Goal: Task Accomplishment & Management: Manage account settings

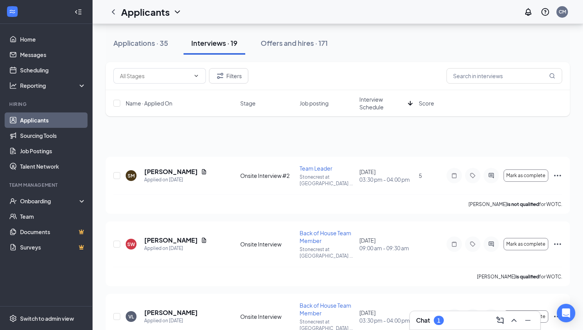
scroll to position [266, 0]
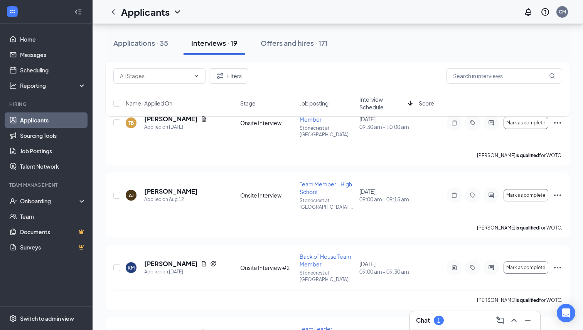
click at [427, 319] on h3 "Chat" at bounding box center [423, 320] width 14 height 8
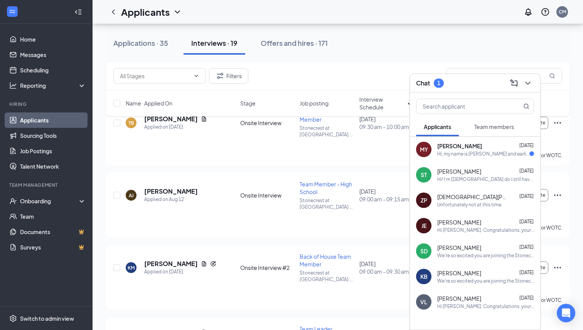
click at [465, 160] on div "MY [PERSON_NAME] [DATE] Hi, my name is [PERSON_NAME] and earlier this morning i…" at bounding box center [475, 149] width 130 height 25
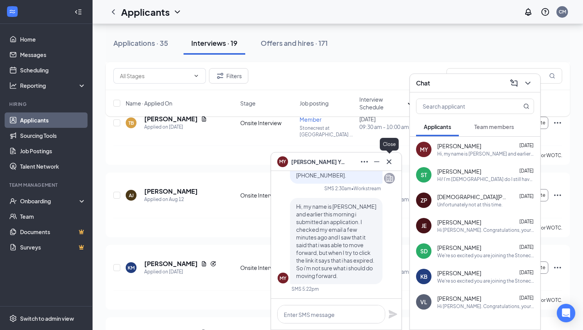
click at [387, 162] on icon "Cross" at bounding box center [388, 161] width 9 height 9
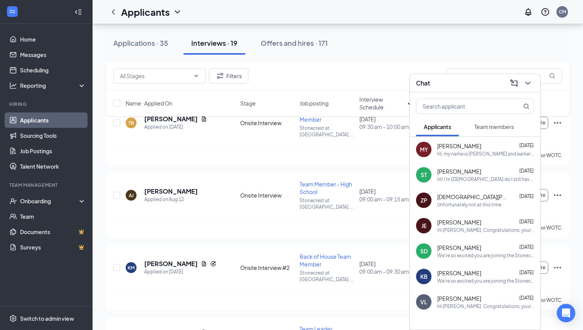
click at [472, 86] on div "Chat" at bounding box center [475, 83] width 118 height 12
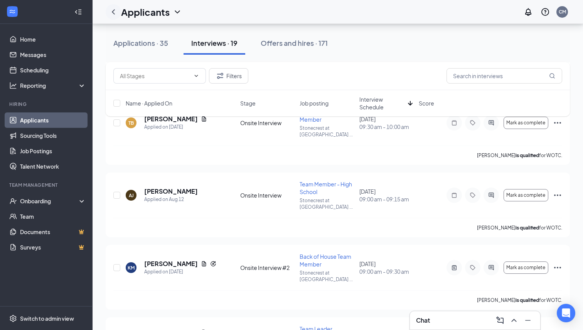
click at [113, 14] on icon "ChevronLeft" at bounding box center [113, 11] width 9 height 9
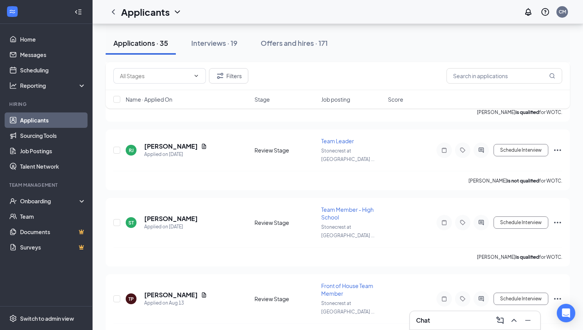
scroll to position [464, 0]
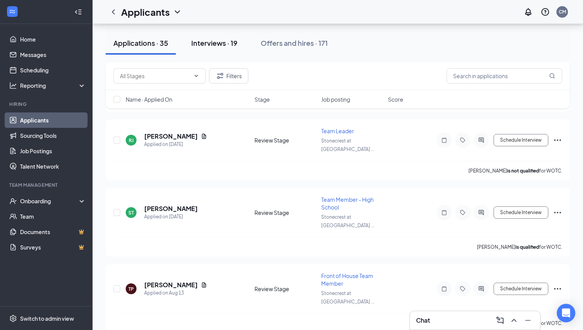
click at [222, 52] on button "Interviews · 19" at bounding box center [214, 43] width 62 height 23
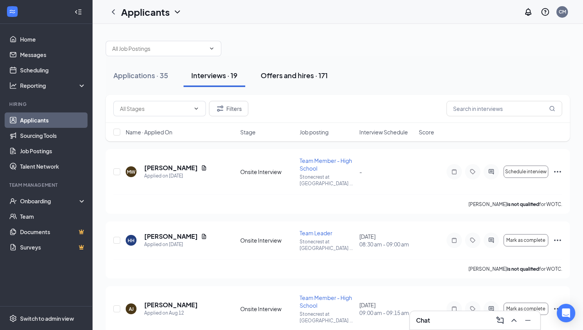
click at [306, 77] on div "Offers and hires · 171" at bounding box center [294, 76] width 67 height 10
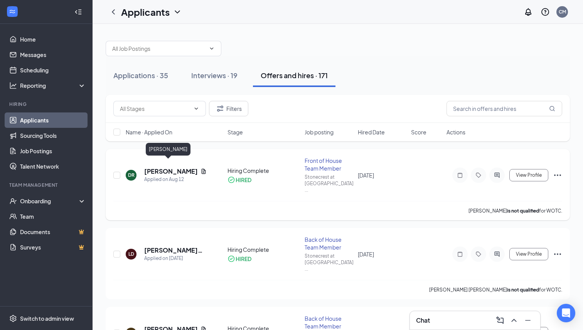
click at [167, 167] on h5 "[PERSON_NAME]" at bounding box center [170, 171] width 53 height 8
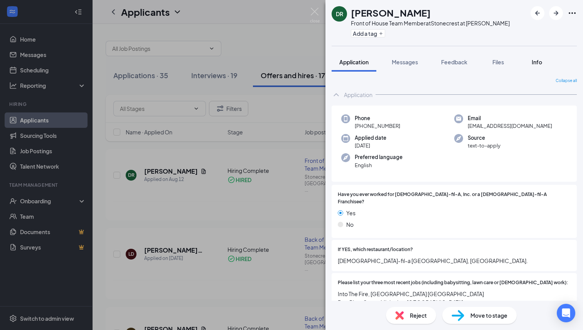
click at [531, 67] on button "Info" at bounding box center [536, 61] width 31 height 19
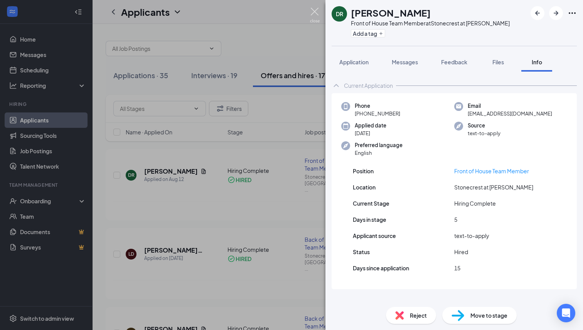
click at [312, 11] on img at bounding box center [315, 15] width 10 height 15
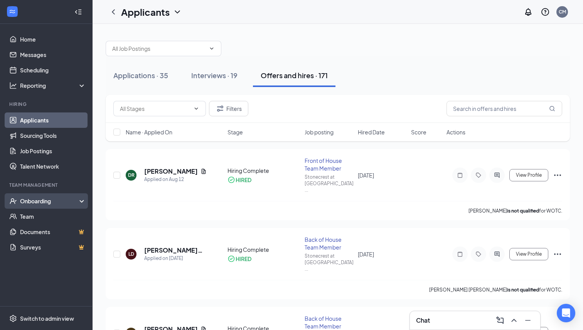
click at [56, 197] on div "Onboarding" at bounding box center [46, 200] width 92 height 15
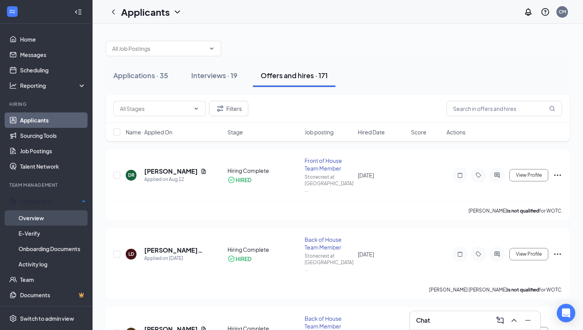
click at [54, 216] on link "Overview" at bounding box center [51, 217] width 67 height 15
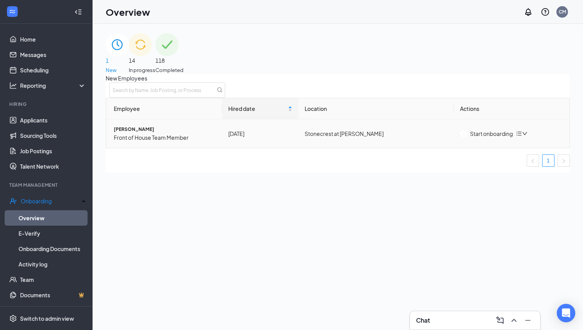
click at [484, 138] on div "Start onboarding" at bounding box center [486, 133] width 53 height 8
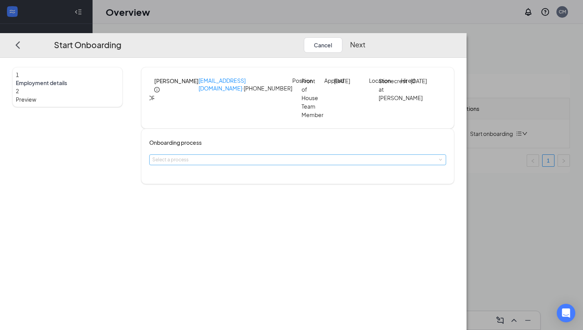
click at [298, 163] on div "Select a process" at bounding box center [295, 160] width 287 height 8
click at [273, 197] on li "Primary" at bounding box center [266, 194] width 126 height 14
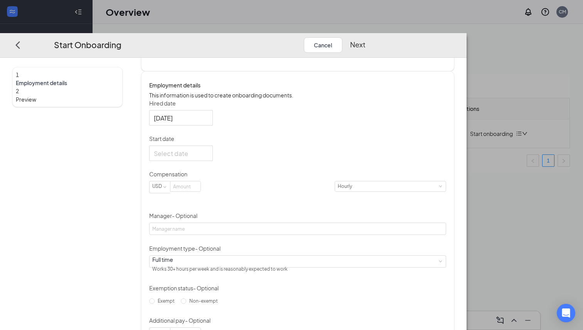
scroll to position [118, 0]
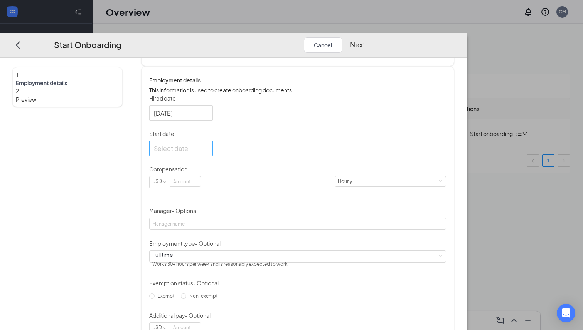
click at [208, 153] on div at bounding box center [181, 148] width 54 height 10
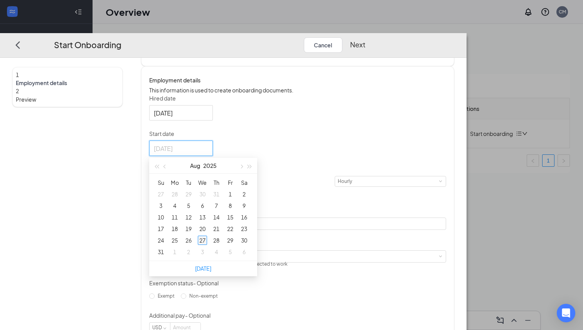
type input "[DATE]"
click at [207, 245] on div "27" at bounding box center [202, 240] width 9 height 9
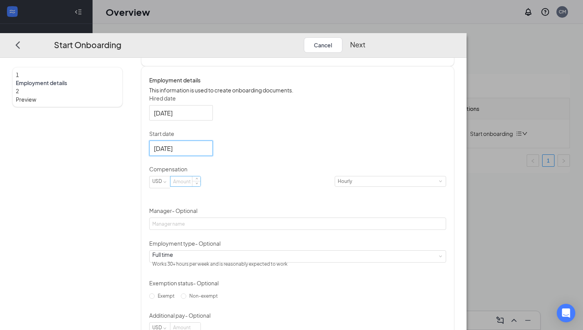
click at [200, 187] on input at bounding box center [185, 182] width 30 height 10
type input "16"
click at [328, 172] on form "Hired date [DATE] Start date [DATE] [DATE] Su Mo Tu We Th Fr Sa 27 28 29 30 31 …" at bounding box center [297, 214] width 296 height 240
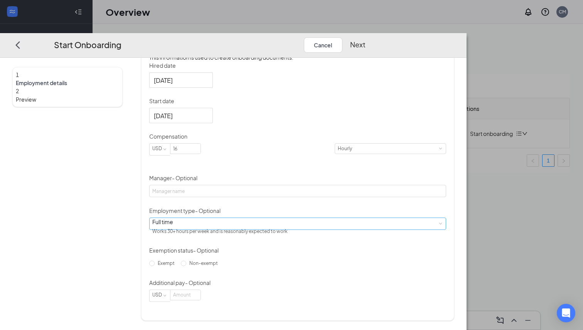
scroll to position [35, 0]
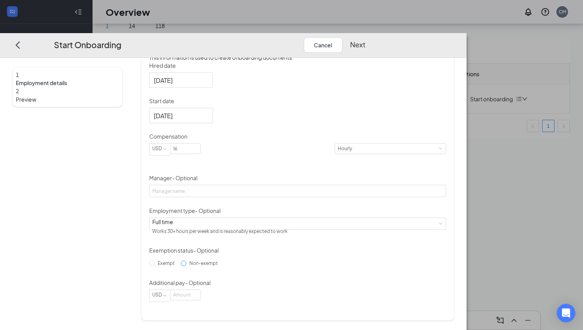
click at [221, 266] on span "Non-exempt" at bounding box center [203, 263] width 35 height 6
click at [186, 266] on input "Non-exempt" at bounding box center [183, 263] width 5 height 5
radio input "true"
click at [365, 37] on button "Next" at bounding box center [357, 44] width 15 height 15
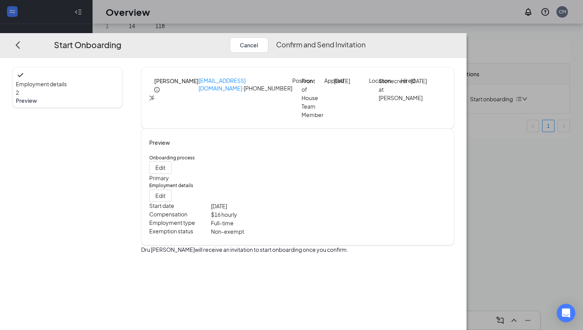
click at [365, 37] on button "Confirm and Send Invitation" at bounding box center [320, 44] width 89 height 15
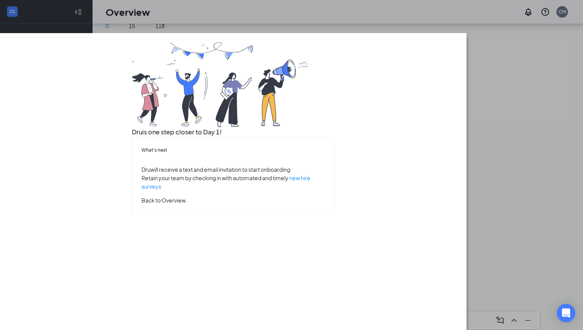
click at [186, 205] on button "Back to Overview" at bounding box center [163, 200] width 44 height 8
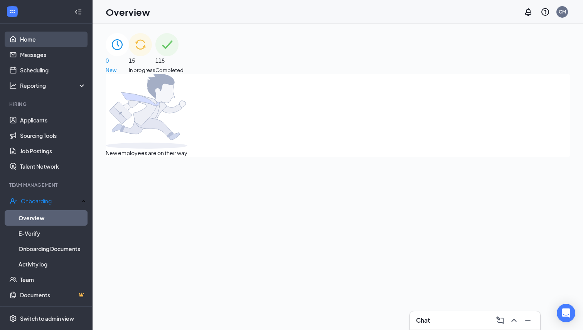
click at [61, 33] on link "Home" at bounding box center [53, 39] width 66 height 15
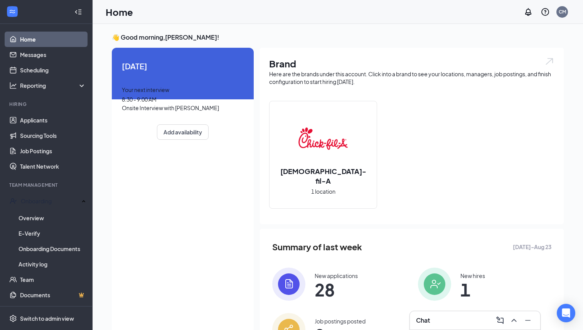
click at [144, 103] on span "8:30 - 9:00 AM" at bounding box center [139, 99] width 35 height 7
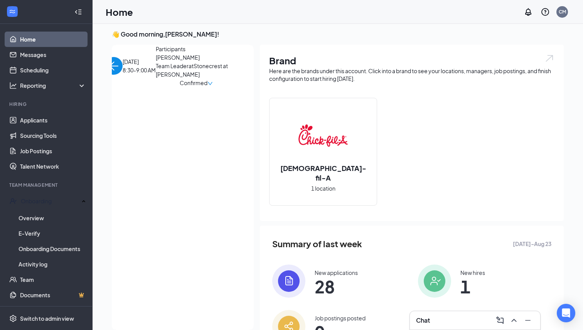
click at [156, 62] on span "[PERSON_NAME]" at bounding box center [196, 57] width 81 height 8
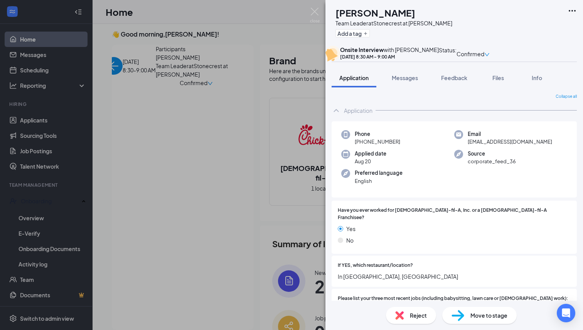
click at [399, 9] on h1 "[PERSON_NAME]" at bounding box center [375, 12] width 80 height 13
click at [415, 198] on div "Phone [PHONE_NUMBER] Email [EMAIL_ADDRESS][DOMAIN_NAME] Applied date [DATE] Sou…" at bounding box center [453, 159] width 245 height 77
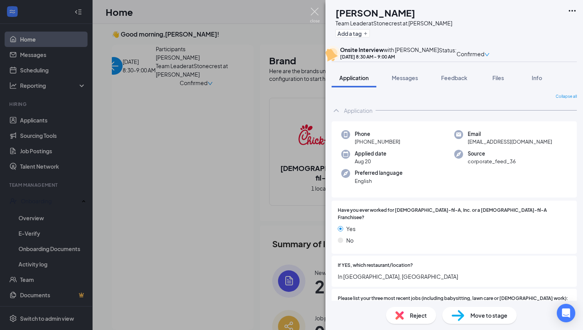
click at [311, 10] on img at bounding box center [315, 15] width 10 height 15
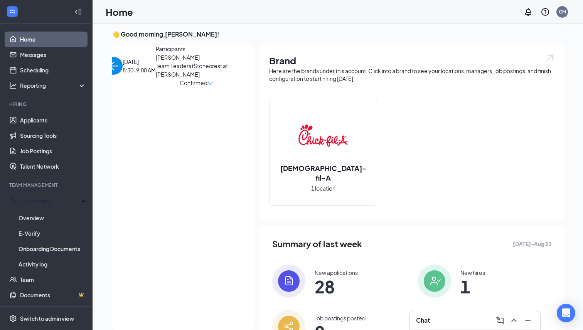
click at [143, 87] on div "[DATE] 8:30-9:00 AM Participants [PERSON_NAME] Team Leader at Stonecrest at [PE…" at bounding box center [179, 66] width 149 height 42
click at [433, 279] on img at bounding box center [434, 281] width 33 height 33
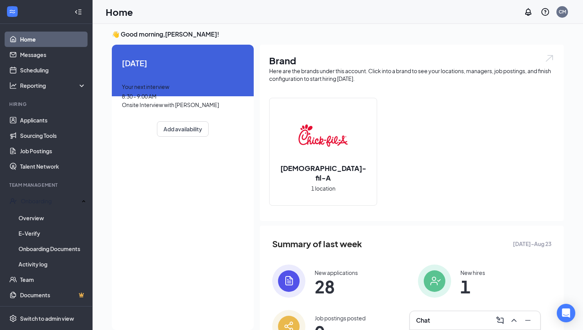
click at [187, 109] on div "Your next interview 8:30 - 9:00 AM Onsite Interview with [PERSON_NAME]" at bounding box center [183, 95] width 122 height 27
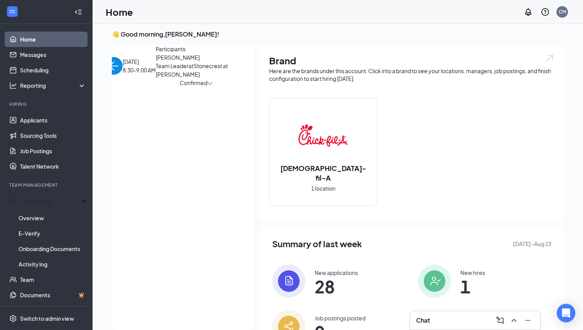
click at [156, 62] on span "[PERSON_NAME]" at bounding box center [196, 57] width 81 height 8
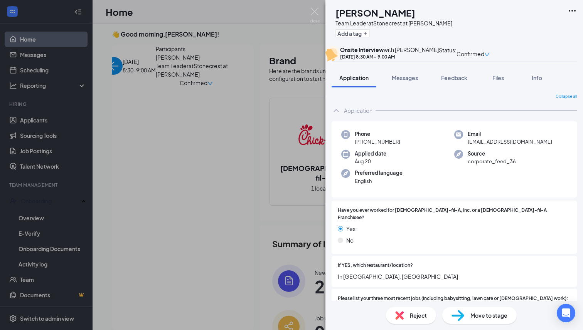
click at [319, 6] on div "HH [PERSON_NAME] Team Leader at Stonecrest at [PERSON_NAME] Add a tag Onsite In…" at bounding box center [291, 165] width 583 height 330
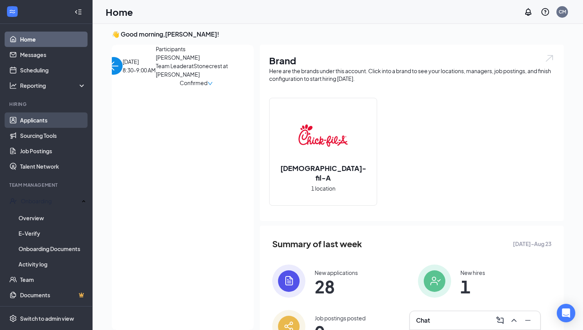
click at [61, 124] on link "Applicants" at bounding box center [53, 120] width 66 height 15
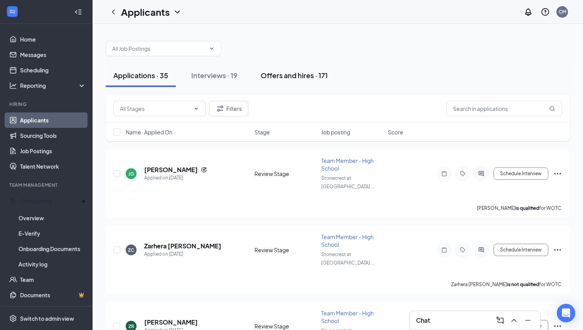
click at [307, 74] on div "Offers and hires · 171" at bounding box center [294, 76] width 67 height 10
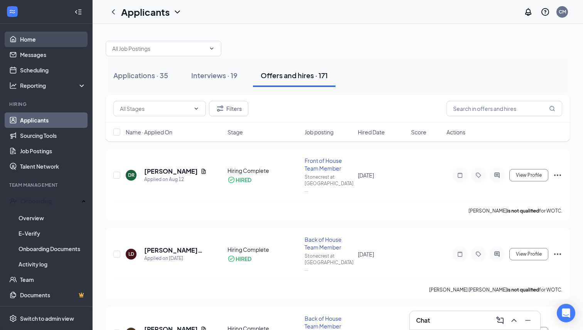
click at [42, 42] on link "Home" at bounding box center [53, 39] width 66 height 15
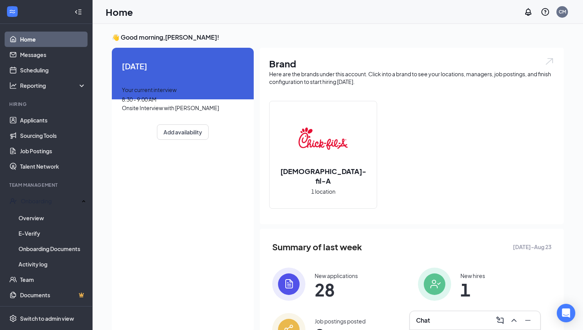
click at [156, 103] on span "8:30 - 9:00 AM" at bounding box center [139, 99] width 35 height 7
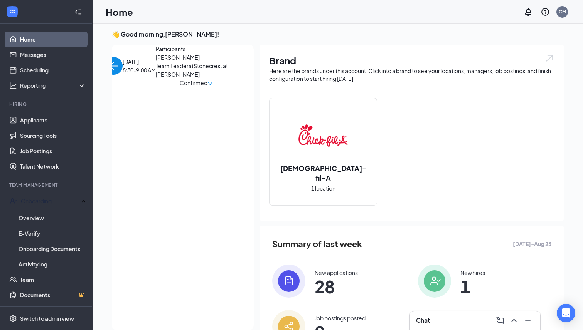
click at [123, 62] on img "back-button" at bounding box center [114, 66] width 18 height 18
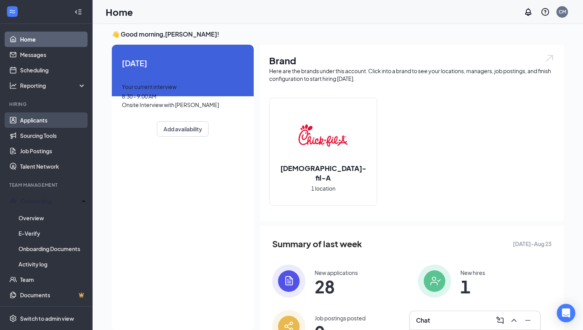
click at [48, 118] on link "Applicants" at bounding box center [53, 120] width 66 height 15
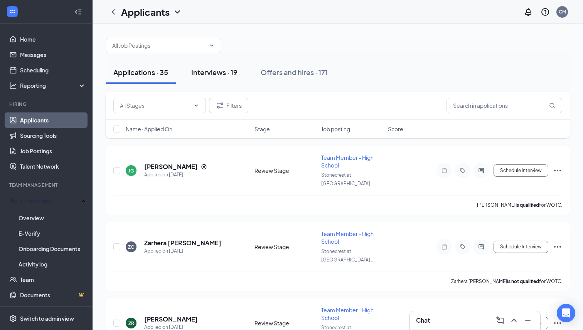
click at [230, 68] on div "Interviews · 19" at bounding box center [214, 72] width 46 height 10
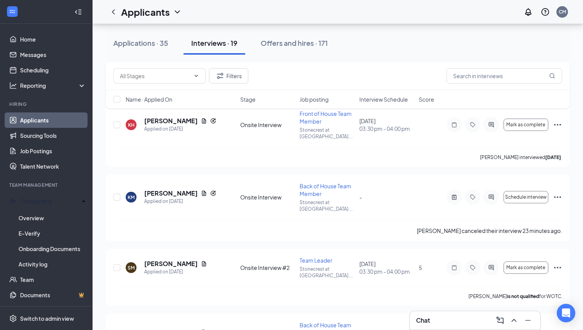
scroll to position [392, 0]
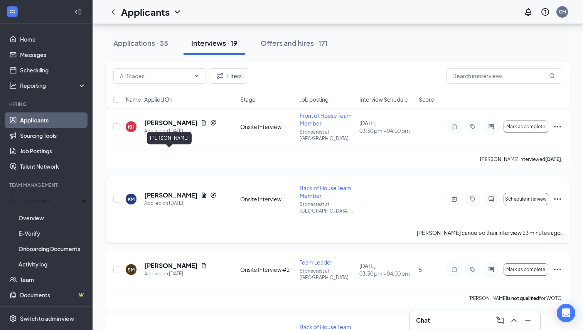
click at [178, 191] on h5 "[PERSON_NAME]" at bounding box center [171, 195] width 54 height 8
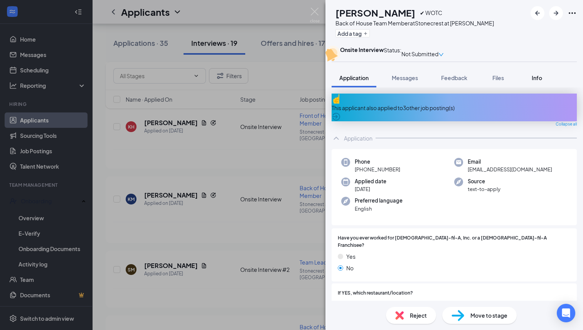
click at [530, 82] on div "Info" at bounding box center [536, 78] width 15 height 8
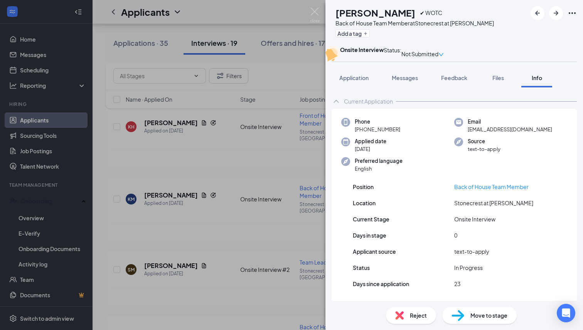
scroll to position [36, 0]
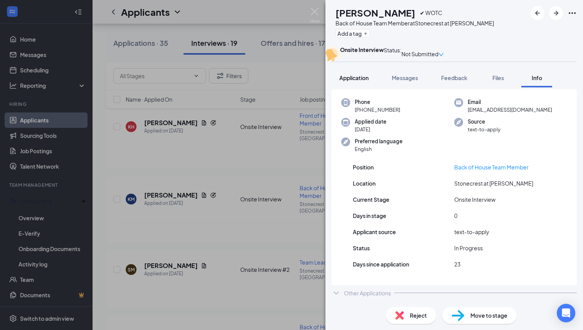
click at [356, 87] on button "Application" at bounding box center [353, 77] width 45 height 19
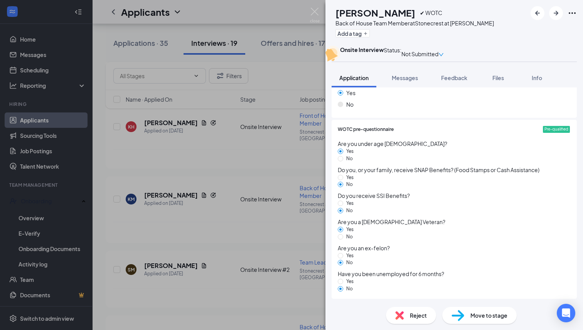
scroll to position [829, 0]
click at [405, 81] on span "Messages" at bounding box center [405, 77] width 26 height 7
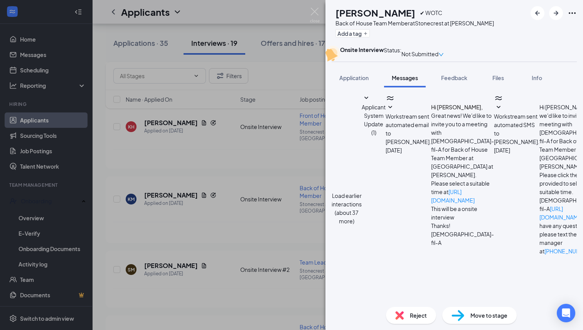
scroll to position [220, 0]
click at [449, 81] on span "Feedback" at bounding box center [454, 77] width 26 height 7
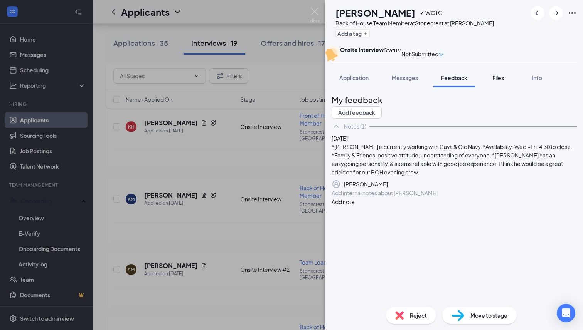
click at [498, 81] on span "Files" at bounding box center [498, 77] width 12 height 7
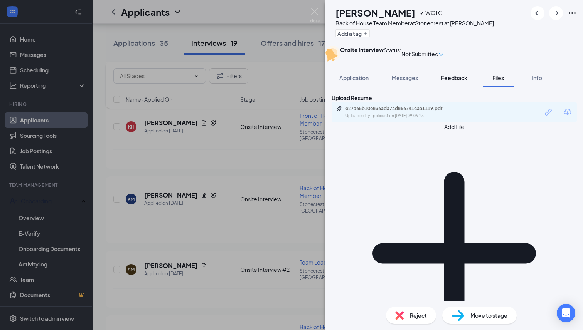
click at [457, 81] on span "Feedback" at bounding box center [454, 77] width 26 height 7
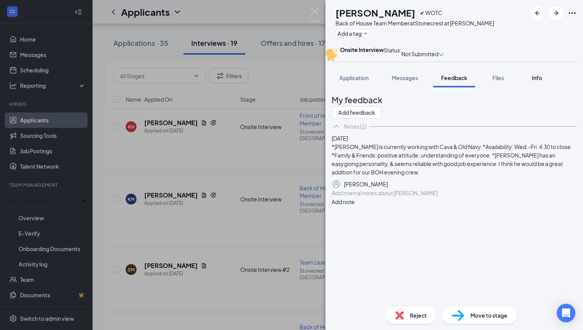
click at [538, 81] on span "Info" at bounding box center [536, 77] width 10 height 7
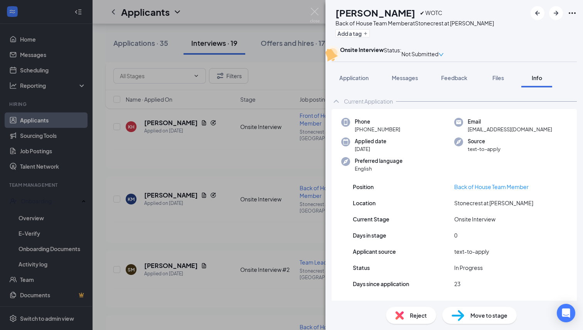
click at [202, 73] on div "KM [PERSON_NAME] ✔ WOTC Back of House Team Member at [GEOGRAPHIC_DATA] at [PERS…" at bounding box center [291, 165] width 583 height 330
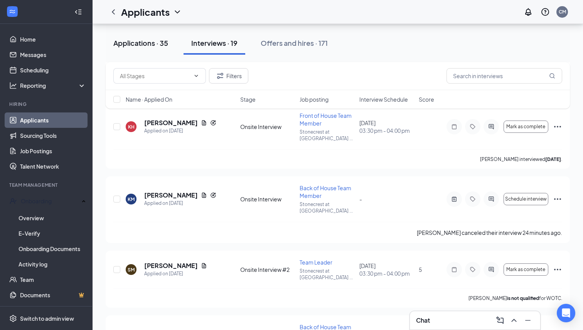
click at [142, 42] on div "Applications · 35" at bounding box center [140, 43] width 55 height 10
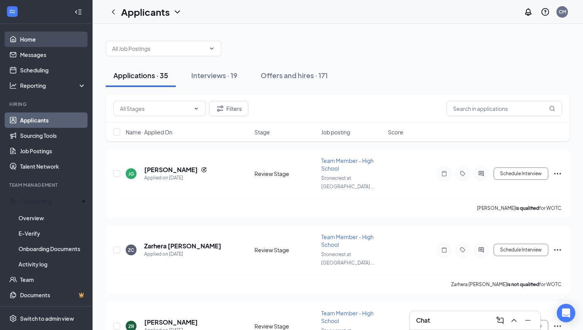
click at [49, 37] on link "Home" at bounding box center [53, 39] width 66 height 15
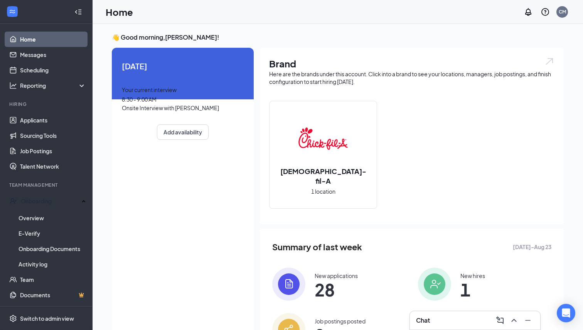
click at [156, 103] on span "8:30 - 9:00 AM" at bounding box center [139, 99] width 35 height 7
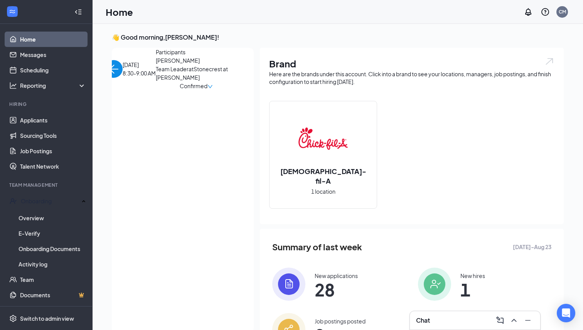
scroll to position [3, 0]
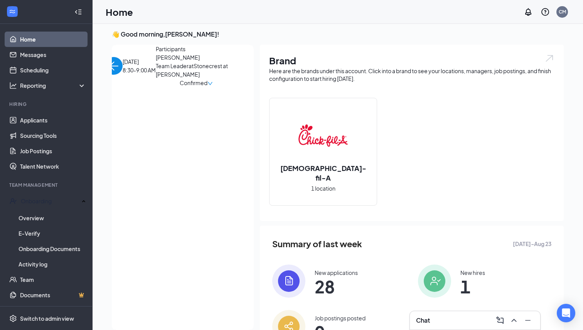
click at [156, 62] on span "[PERSON_NAME]" at bounding box center [196, 57] width 81 height 8
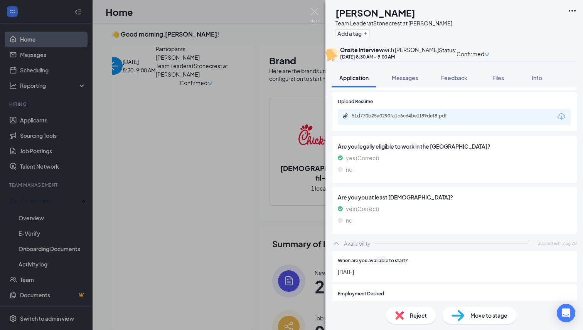
scroll to position [417, 0]
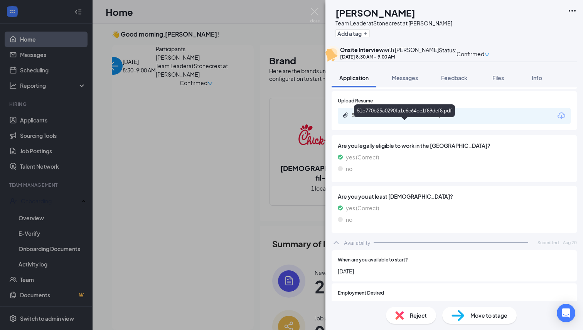
click at [422, 118] on div "51d770b25a0290fa1c6c64be1f89def8.pdf" at bounding box center [405, 115] width 108 height 6
click at [469, 319] on div "Move to stage" at bounding box center [479, 315] width 74 height 17
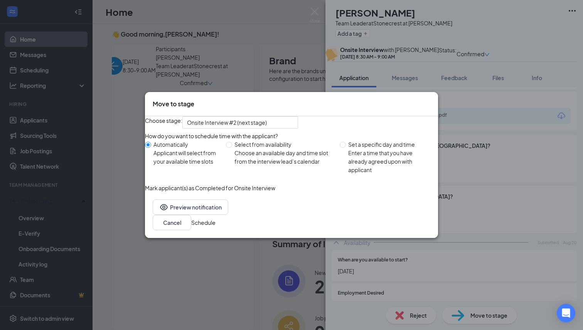
click at [215, 227] on button "Schedule" at bounding box center [203, 223] width 24 height 8
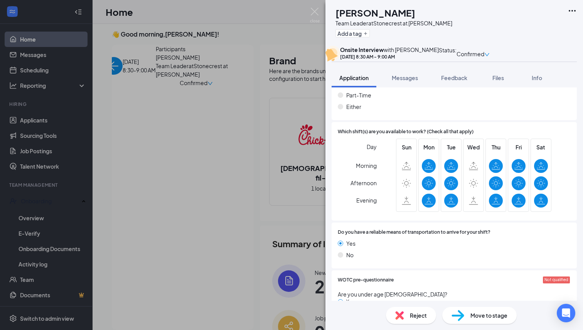
scroll to position [638, 0]
